Goal: Transaction & Acquisition: Purchase product/service

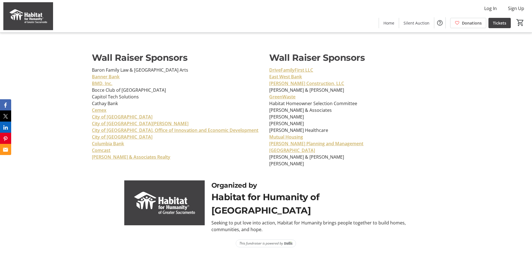
scroll to position [2231, 0]
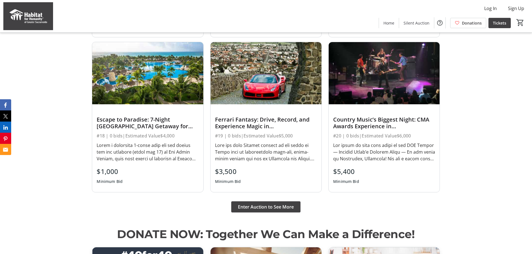
scroll to position [568, 0]
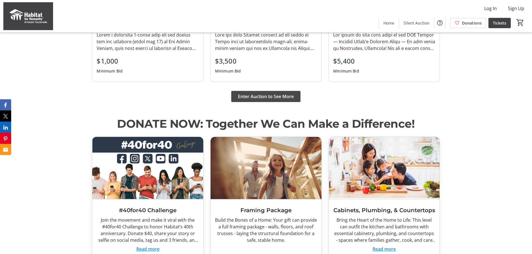
click at [268, 96] on span "Enter Auction to See More" at bounding box center [266, 96] width 56 height 7
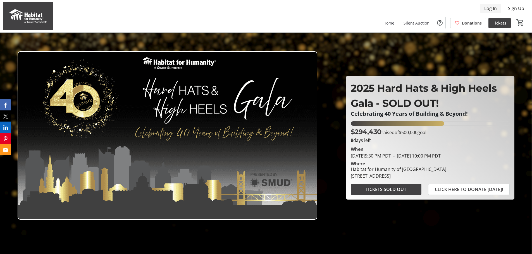
click at [493, 9] on span "Log In" at bounding box center [490, 8] width 13 height 7
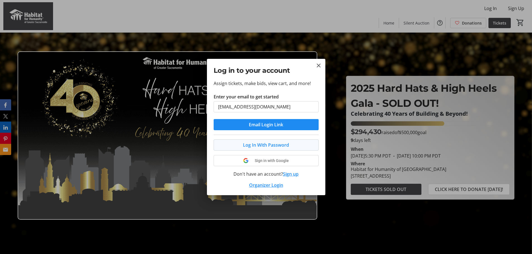
type input "gingertea2011@gmail.com"
click at [261, 147] on span "Log In With Password" at bounding box center [266, 145] width 46 height 7
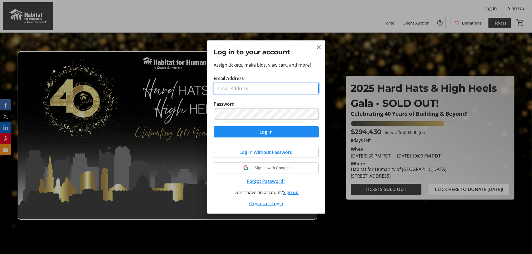
drag, startPoint x: 242, startPoint y: 87, endPoint x: 249, endPoint y: 87, distance: 7.3
click at [242, 87] on input "Email Address" at bounding box center [266, 88] width 105 height 11
type input "gingertea2011@gmail.com"
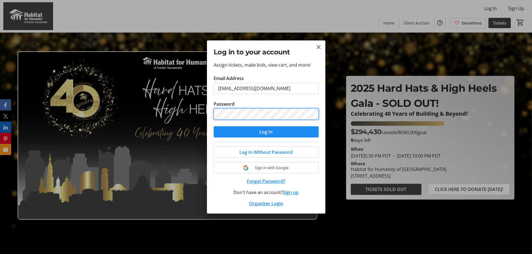
click at [214, 127] on button "Log In" at bounding box center [266, 132] width 105 height 11
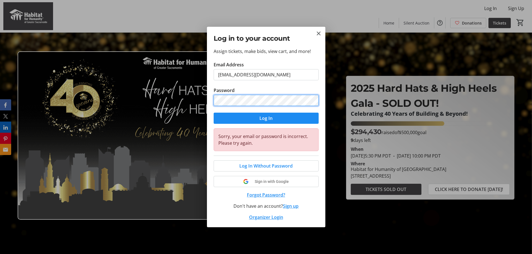
click at [207, 97] on div "Assign tickets, make bids, view cart, and more! Email Address gingertea2011@gma…" at bounding box center [266, 138] width 118 height 180
click at [214, 113] on button "Log In" at bounding box center [266, 118] width 105 height 11
click at [256, 165] on span "Log In Without Password" at bounding box center [265, 166] width 53 height 7
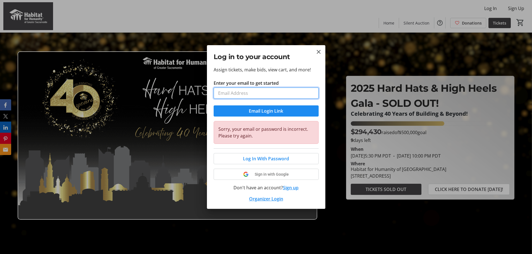
click at [249, 94] on input "Enter your email to get started" at bounding box center [266, 93] width 105 height 11
type input "gingertea2011@gmail.com"
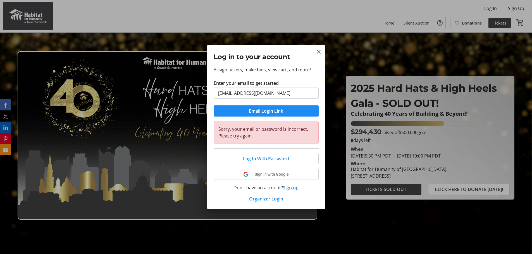
drag, startPoint x: 238, startPoint y: 113, endPoint x: 206, endPoint y: 115, distance: 31.9
click at [238, 113] on span "submit" at bounding box center [266, 110] width 105 height 13
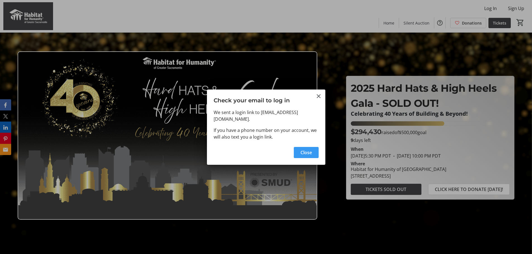
click at [305, 150] on span "Close" at bounding box center [306, 152] width 11 height 7
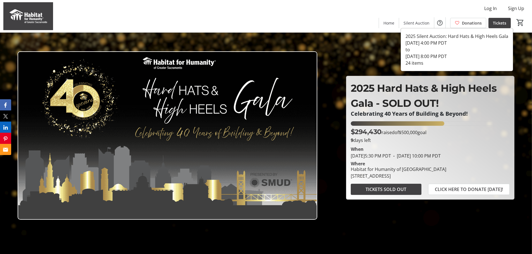
click at [412, 23] on span "Silent Auction" at bounding box center [417, 23] width 26 height 6
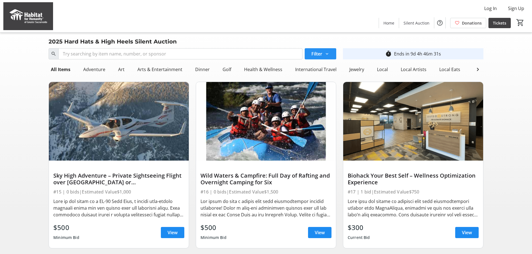
click at [330, 54] on span at bounding box center [321, 53] width 32 height 13
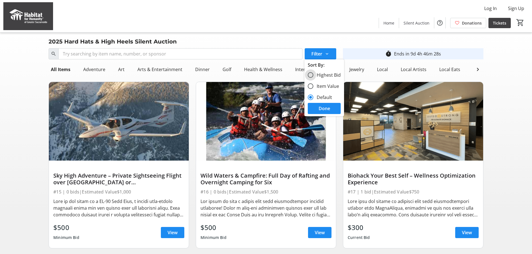
click at [309, 73] on input "Highest Bid" at bounding box center [311, 75] width 6 height 6
radio input "true"
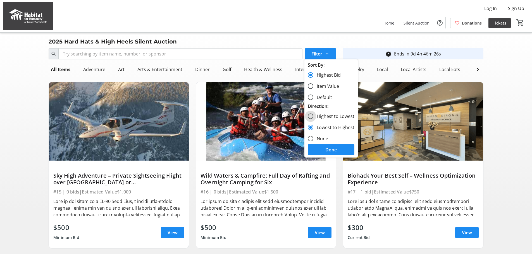
click at [311, 115] on input "Highest to Lowest" at bounding box center [311, 117] width 6 height 6
radio input "true"
click at [318, 154] on span at bounding box center [331, 149] width 47 height 13
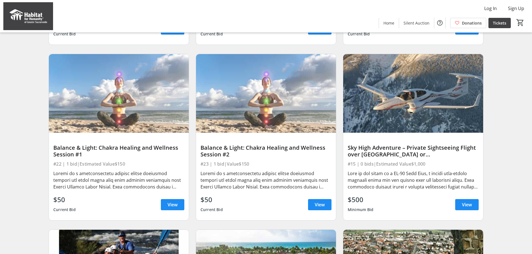
scroll to position [383, 0]
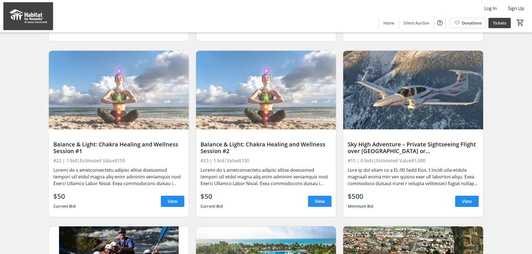
click at [325, 208] on span at bounding box center [319, 201] width 23 height 13
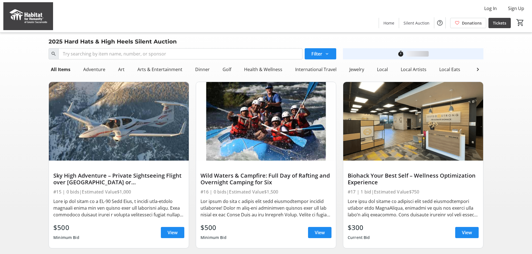
scroll to position [383, 0]
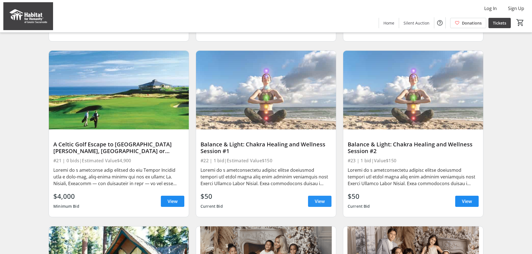
click at [323, 205] on span "View" at bounding box center [320, 201] width 10 height 7
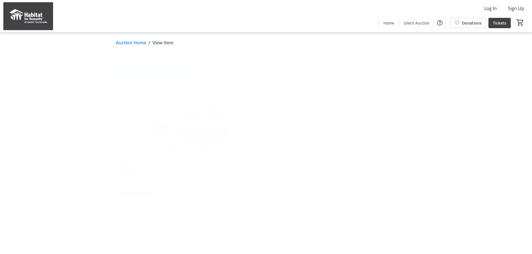
scroll to position [383, 0]
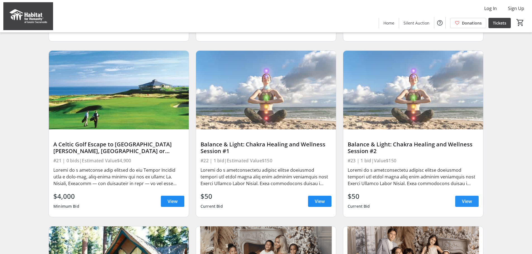
click at [465, 205] on span "View" at bounding box center [467, 201] width 10 height 7
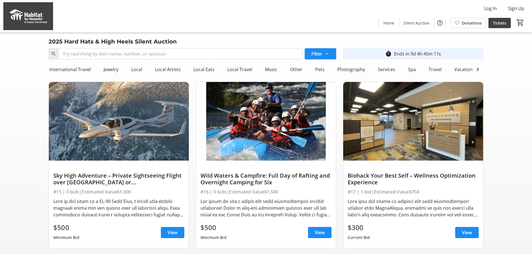
scroll to position [0, 253]
click at [343, 68] on div "Photography" at bounding box center [344, 69] width 32 height 11
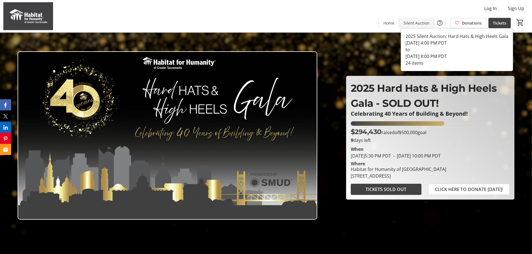
click at [420, 21] on span "Silent Auction" at bounding box center [417, 23] width 26 height 6
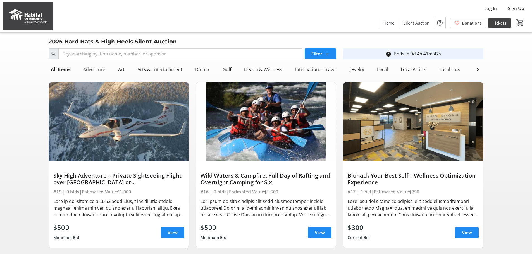
click at [90, 70] on div "Adventure" at bounding box center [94, 69] width 27 height 11
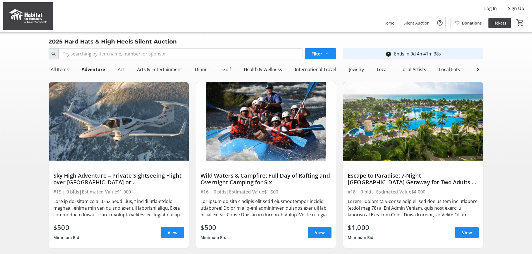
click at [121, 71] on div "Art" at bounding box center [121, 69] width 11 height 11
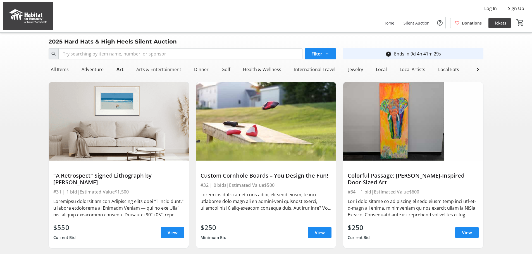
click at [151, 71] on div "Arts & Entertainment" at bounding box center [158, 69] width 49 height 11
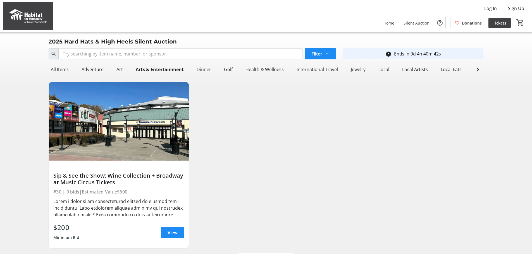
click at [205, 70] on div "Dinner" at bounding box center [203, 69] width 19 height 11
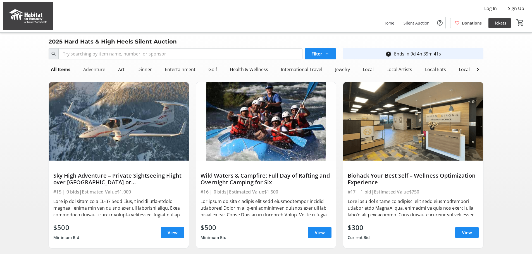
click at [94, 70] on div "Adventure" at bounding box center [94, 69] width 27 height 11
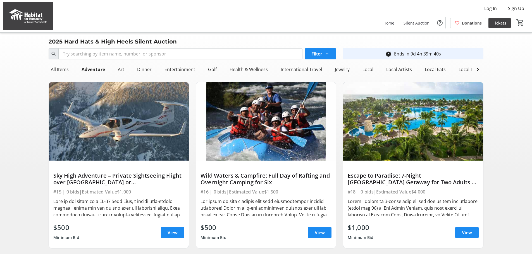
click at [133, 72] on div "Dinner" at bounding box center [144, 69] width 27 height 11
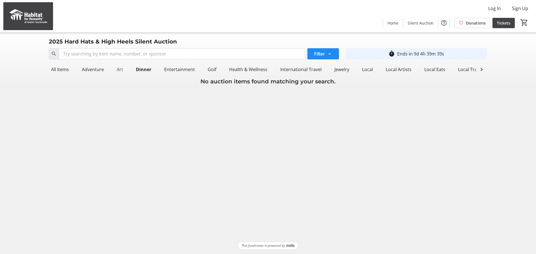
click at [122, 72] on div "Art" at bounding box center [120, 69] width 11 height 11
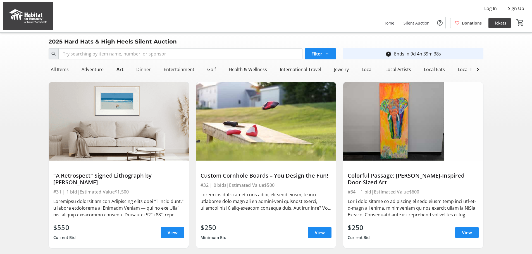
click at [138, 71] on div "Dinner" at bounding box center [143, 69] width 19 height 11
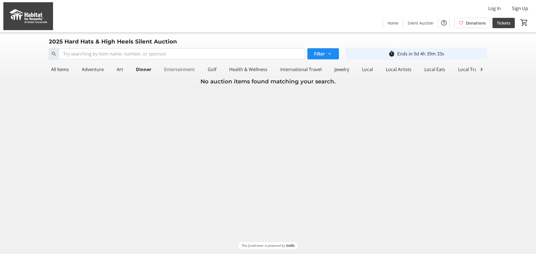
click at [177, 72] on div "Entertainment" at bounding box center [179, 69] width 35 height 11
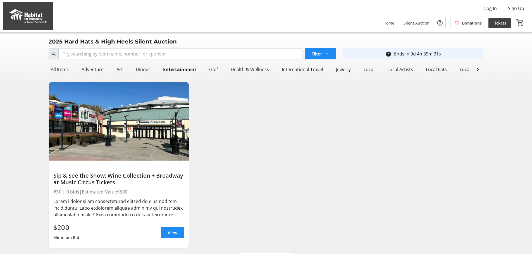
click at [218, 68] on div "Golf" at bounding box center [213, 69] width 13 height 11
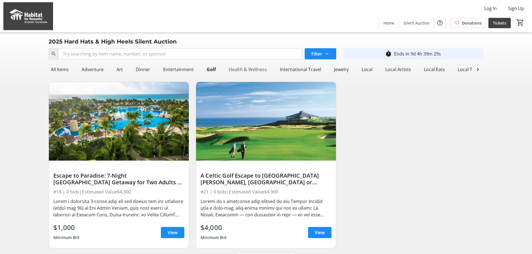
click at [246, 72] on div "Health & Wellness" at bounding box center [248, 69] width 43 height 11
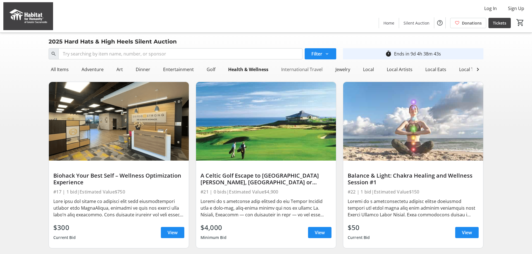
click at [304, 66] on div "International Travel" at bounding box center [302, 69] width 46 height 11
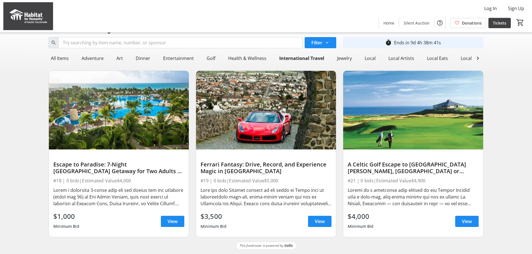
scroll to position [15, 0]
click at [339, 55] on div "Jewelry" at bounding box center [344, 58] width 19 height 11
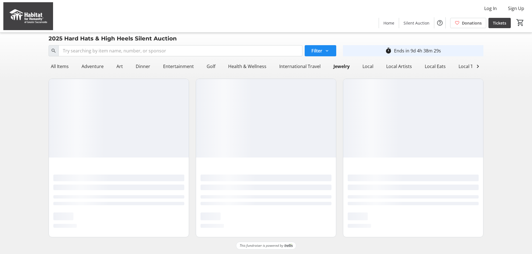
scroll to position [0, 0]
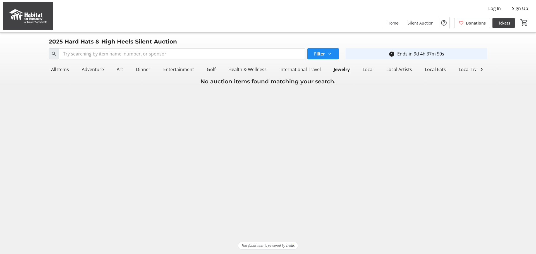
click at [368, 70] on div "Local" at bounding box center [368, 69] width 15 height 11
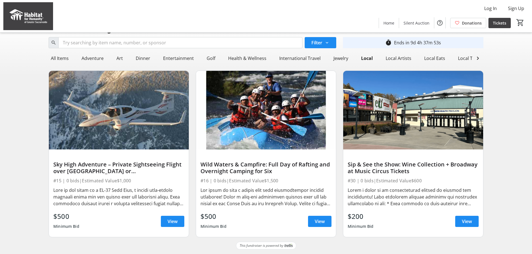
scroll to position [2, 0]
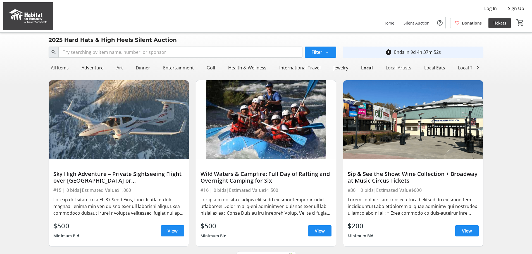
click at [394, 67] on div "Local Artists" at bounding box center [399, 67] width 30 height 11
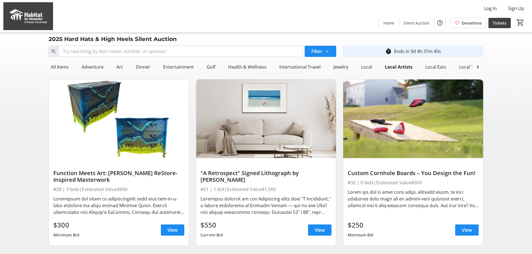
scroll to position [0, 0]
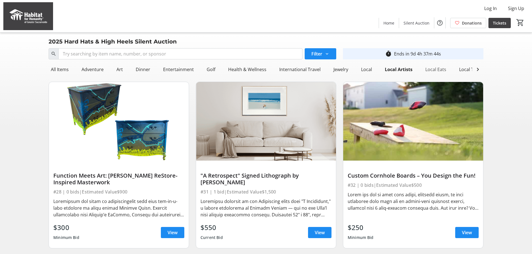
click at [431, 70] on div "Local Eats" at bounding box center [435, 69] width 25 height 11
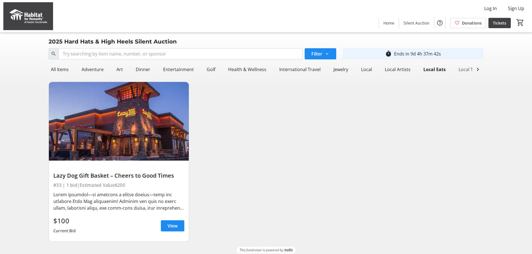
click at [456, 68] on div "Local Travel" at bounding box center [470, 69] width 29 height 11
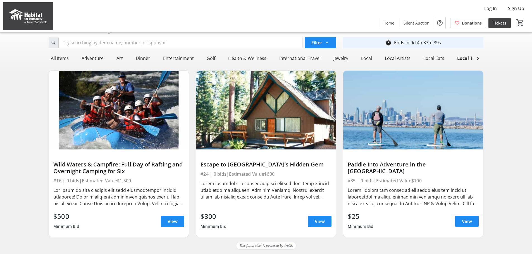
scroll to position [6, 0]
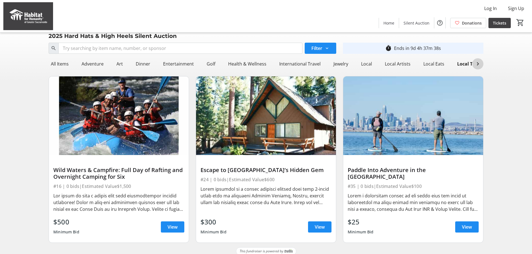
click at [480, 66] on mat-icon at bounding box center [478, 64] width 7 height 7
click at [272, 63] on div "Music" at bounding box center [272, 63] width 17 height 11
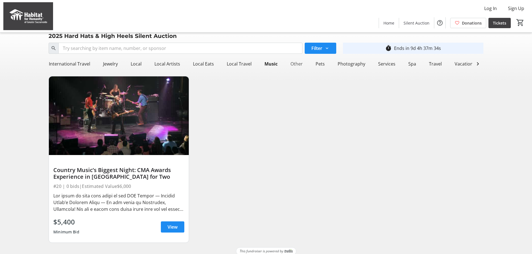
click at [293, 63] on div "Other" at bounding box center [296, 63] width 17 height 11
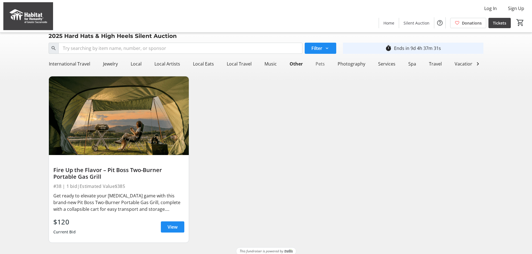
click at [314, 65] on div "Pets" at bounding box center [320, 63] width 14 height 11
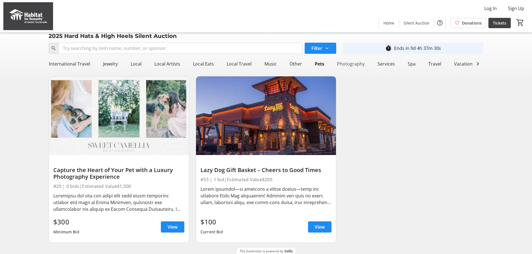
click at [345, 64] on div "Photography" at bounding box center [351, 63] width 32 height 11
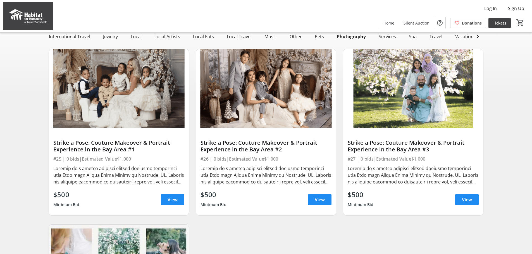
scroll to position [0, 0]
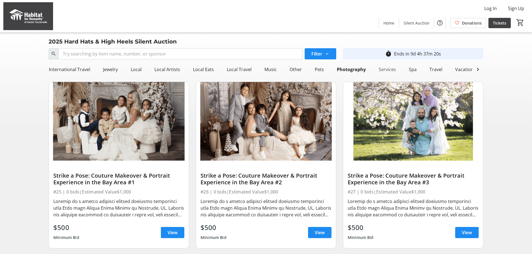
click at [377, 70] on div "Services" at bounding box center [388, 69] width 22 height 11
click at [406, 69] on div "Spa" at bounding box center [412, 69] width 12 height 11
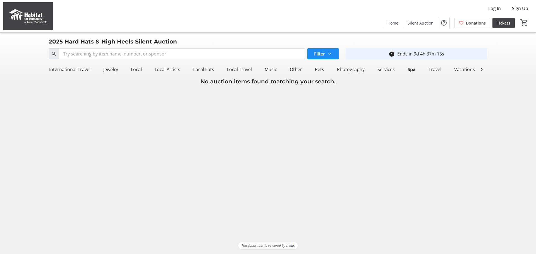
click at [429, 71] on div "Travel" at bounding box center [435, 69] width 17 height 11
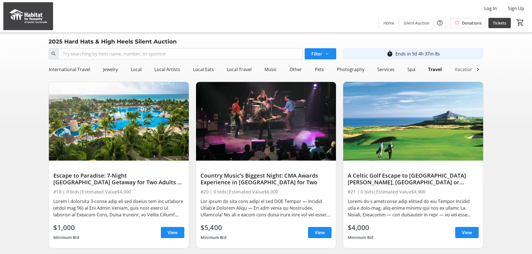
click at [459, 68] on div "Vacations" at bounding box center [465, 69] width 25 height 11
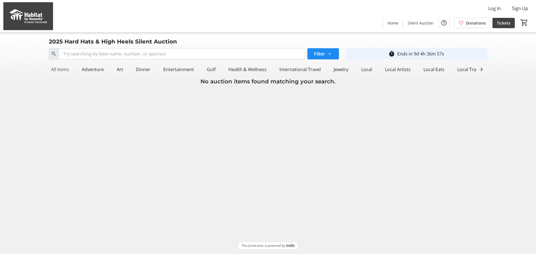
click at [61, 69] on div "All Items" at bounding box center [60, 69] width 22 height 11
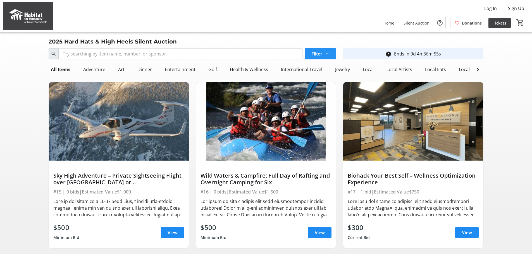
click at [318, 54] on span "Filter" at bounding box center [316, 54] width 11 height 7
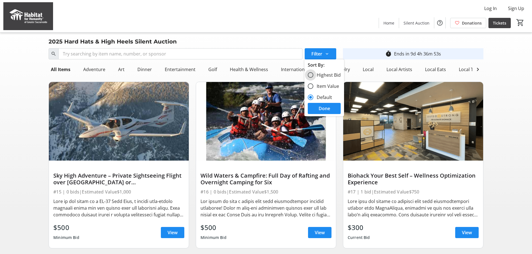
click at [311, 74] on input "Highest Bid" at bounding box center [311, 75] width 6 height 6
radio input "true"
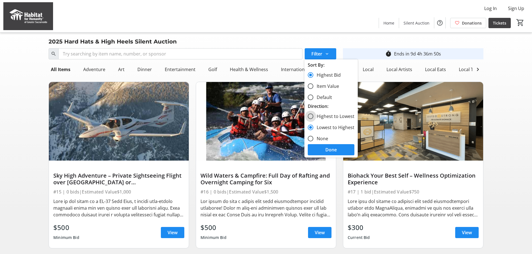
click at [312, 116] on input "Highest to Lowest" at bounding box center [311, 117] width 6 height 6
radio input "true"
click at [322, 152] on span at bounding box center [331, 149] width 47 height 13
